Goal: Navigation & Orientation: Find specific page/section

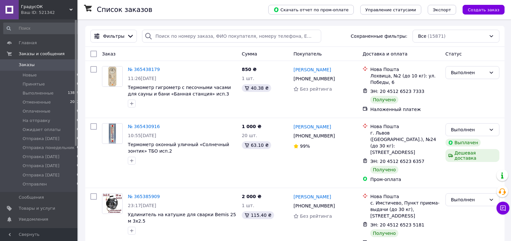
click at [71, 7] on div "ГрадусОК Ваш ID: 521342" at bounding box center [48, 9] width 59 height 19
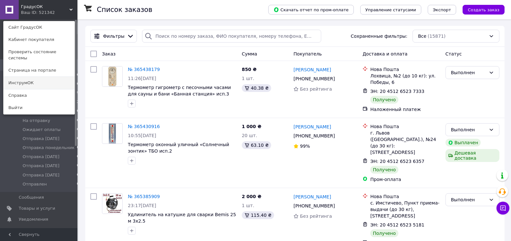
click at [30, 77] on link "ИнструмОК" at bounding box center [39, 83] width 71 height 12
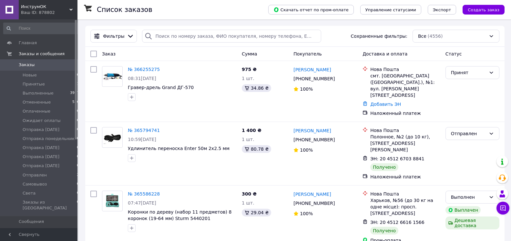
click at [71, 9] on icon at bounding box center [70, 9] width 3 height 3
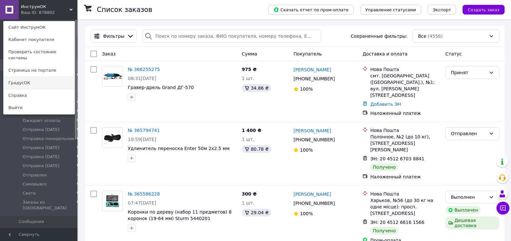
click at [27, 78] on link "ГрадусОК" at bounding box center [39, 83] width 71 height 12
